Goal: Task Accomplishment & Management: Use online tool/utility

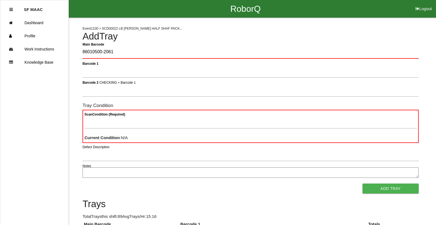
type Barcode "86010500-2061"
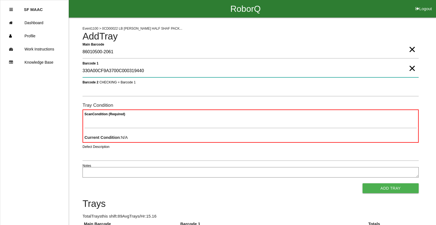
type 1 "330A00CF9A3700C000319440"
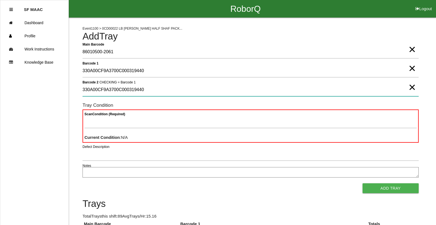
type 2 "330A00CF9A3700C000319440"
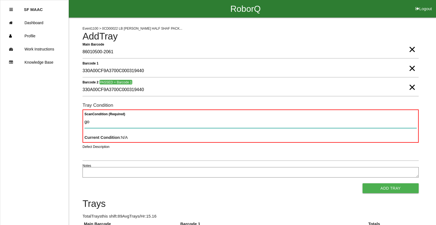
type Condition "goo"
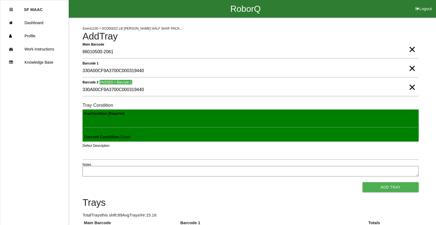
click at [362, 182] on button "Add Tray" at bounding box center [390, 187] width 56 height 10
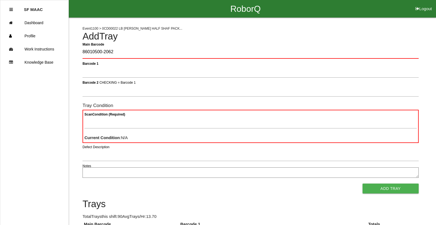
type Barcode "86010500-2062"
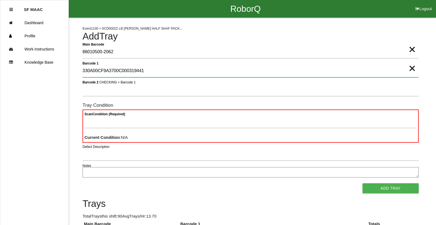
type 1 "330A00CF9A3700C000319441"
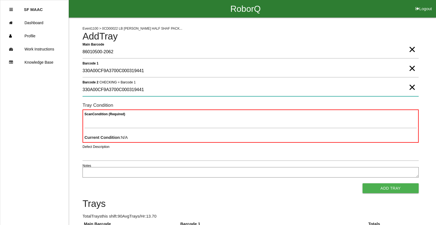
type 2 "330A00CF9A3700C000319441"
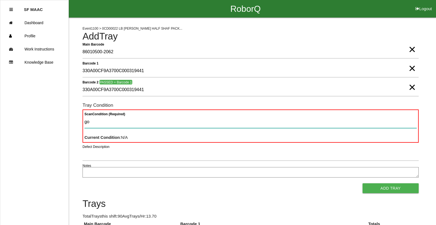
type Condition "goo"
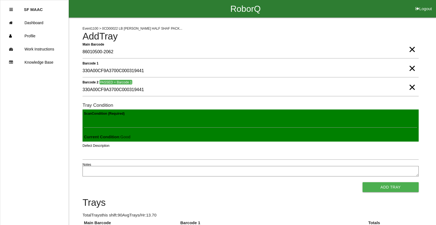
click at [362, 182] on button "Add Tray" at bounding box center [390, 187] width 56 height 10
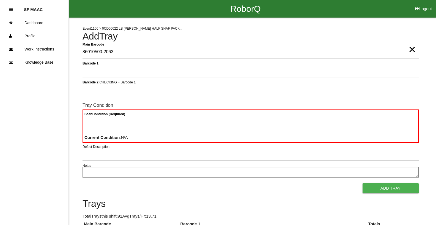
type Barcode "86010500-2063"
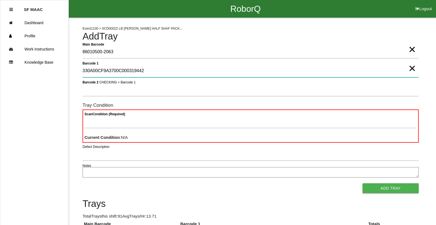
type 1 "330A00CF9A3700C000319442"
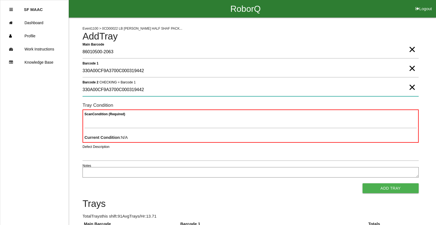
type 2 "330A00CF9A3700C000319442"
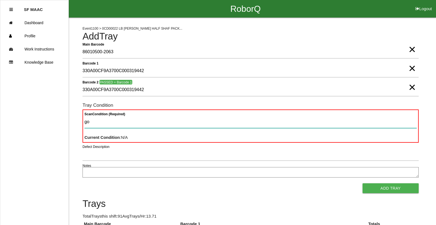
type Condition "goo"
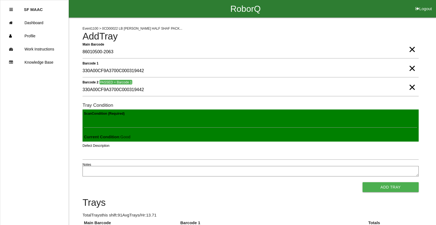
click at [362, 182] on button "Add Tray" at bounding box center [390, 187] width 56 height 10
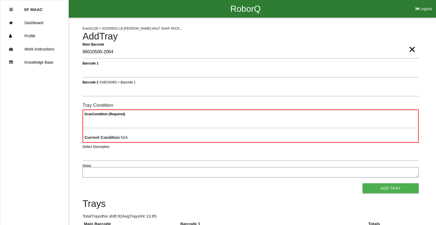
type Barcode "86010500-2064"
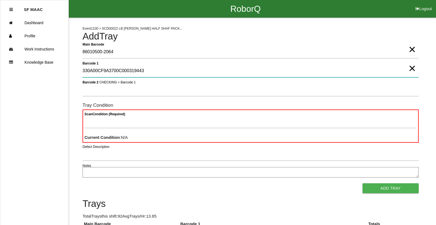
type 1 "330A00CF9A3700C000319443"
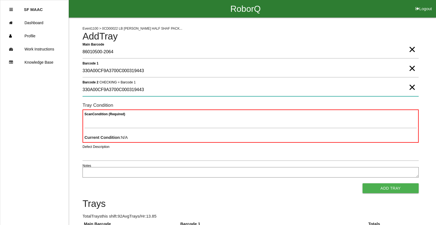
type 2 "330A00CF9A3700C000319443"
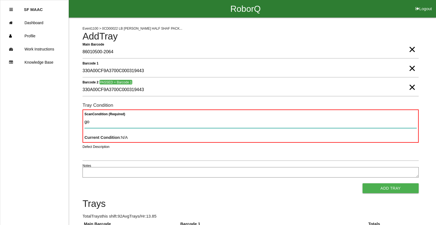
type Condition "goo"
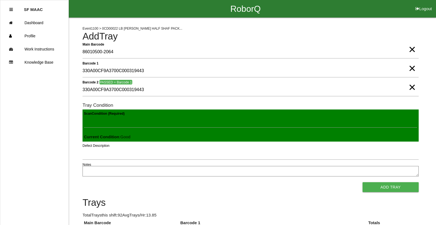
click at [362, 182] on button "Add Tray" at bounding box center [390, 187] width 56 height 10
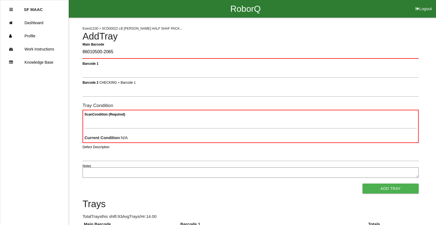
type Barcode "86010500-2065"
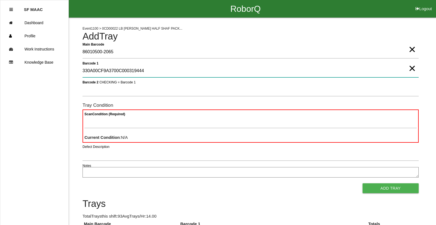
type 1 "330A00CF9A3700C000319444"
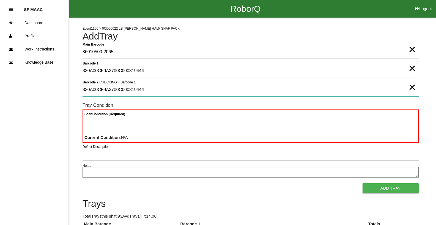
type 2 "330A00CF9A3700C000319444"
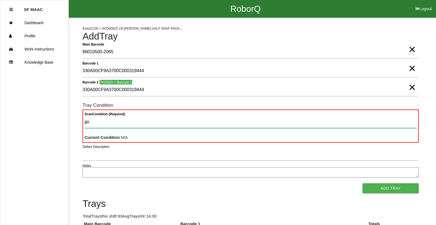
type Condition "goo"
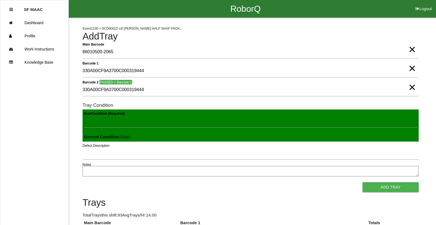
click at [362, 182] on button "Add Tray" at bounding box center [390, 187] width 56 height 10
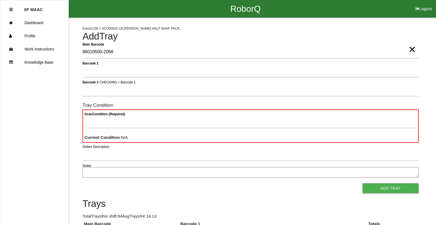
type Barcode "86010500-2066"
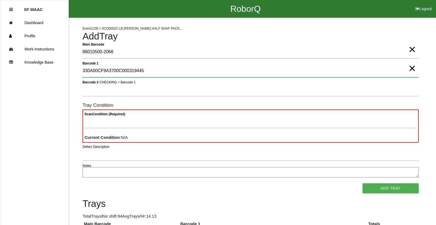
type 1 "330A00CF9A3700C000319445"
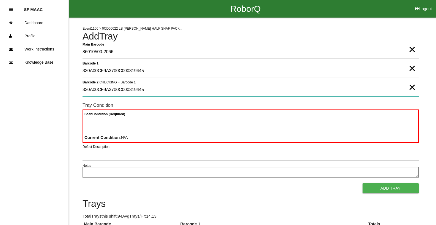
type 2 "330A00CF9A3700C000319445"
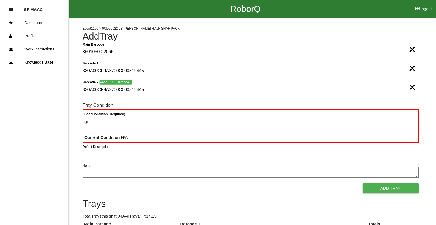
type Condition "goo"
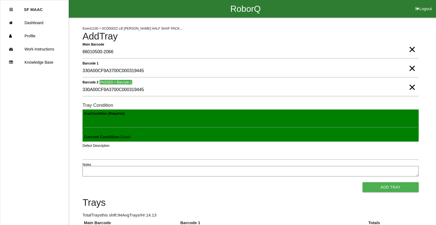
click at [362, 182] on button "Add Tray" at bounding box center [390, 187] width 56 height 10
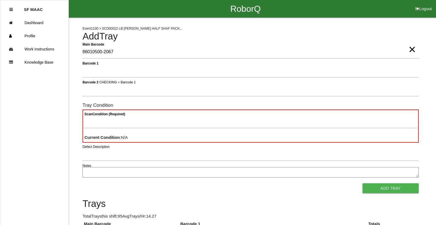
type Barcode "86010500-2067"
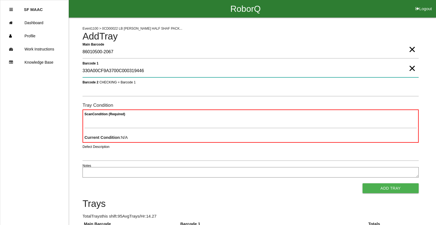
type 1 "330A00CF9A3700C000319446"
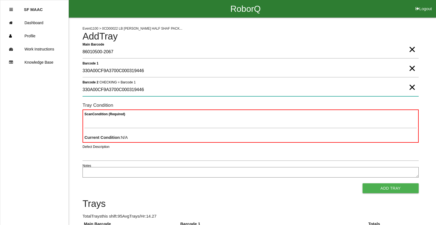
type 2 "330A00CF9A3700C000319446"
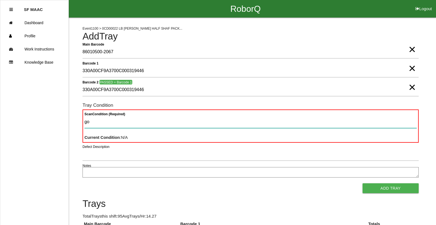
type Condition "goo"
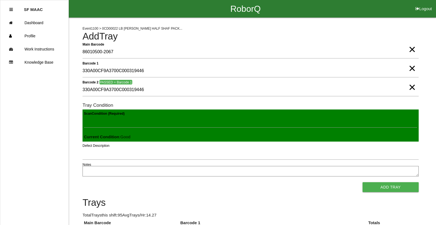
click at [362, 182] on button "Add Tray" at bounding box center [390, 187] width 56 height 10
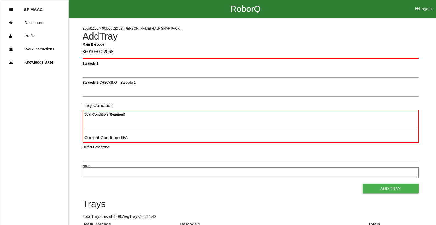
type Barcode "86010500-2068"
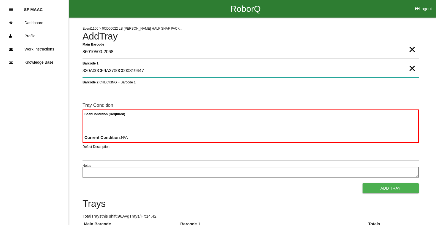
type 1 "330A00CF9A3700C000319447"
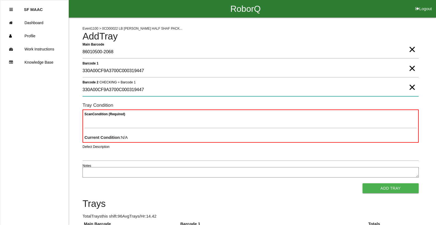
type 2 "330A00CF9A3700C000319447"
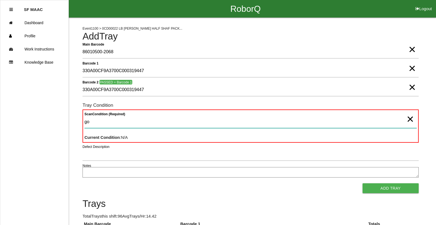
type Condition "goo"
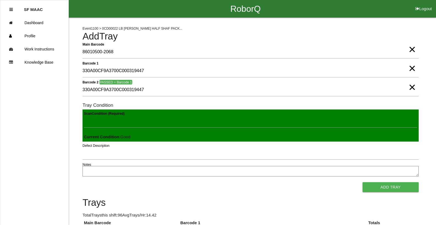
click at [362, 182] on button "Add Tray" at bounding box center [390, 187] width 56 height 10
